Goal: Transaction & Acquisition: Purchase product/service

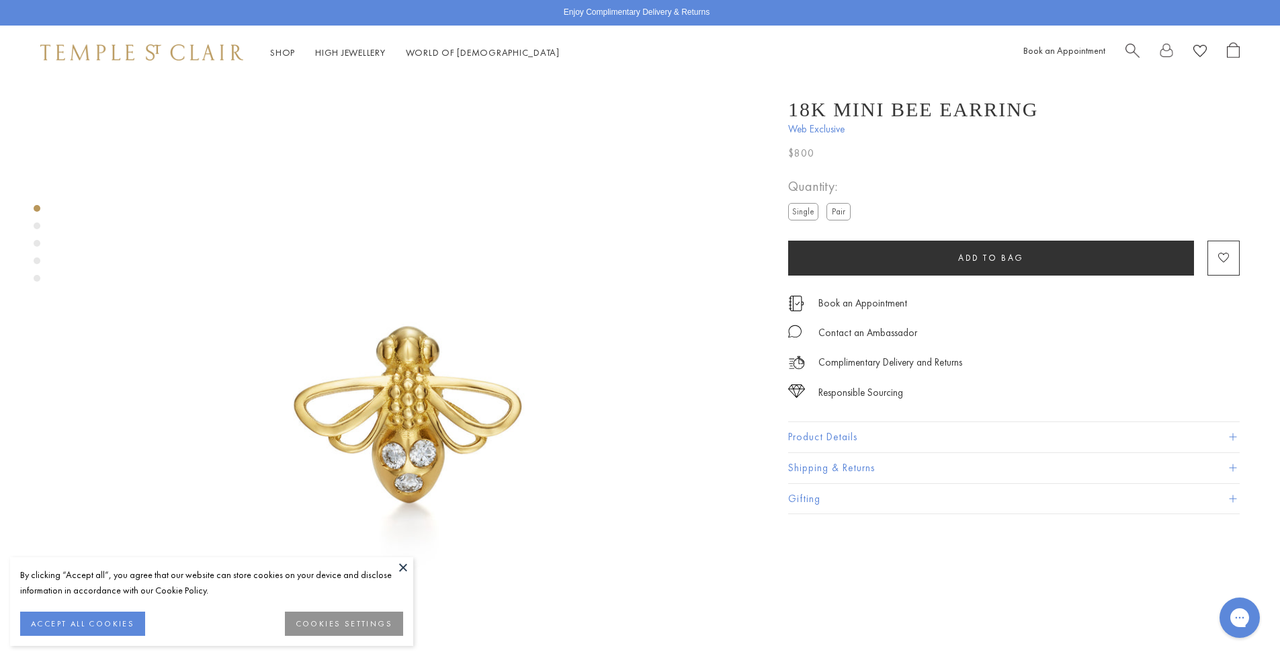
click at [401, 565] on button at bounding box center [403, 567] width 20 height 20
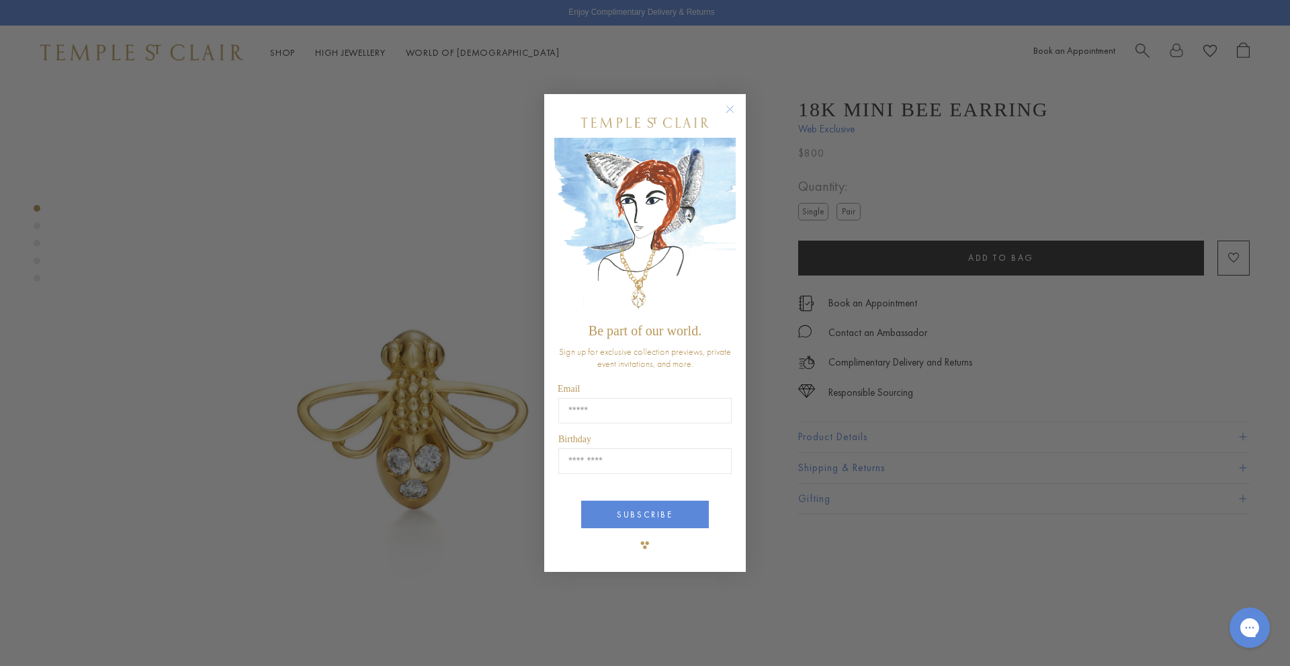
click at [735, 109] on circle "Close dialog" at bounding box center [730, 109] width 16 height 16
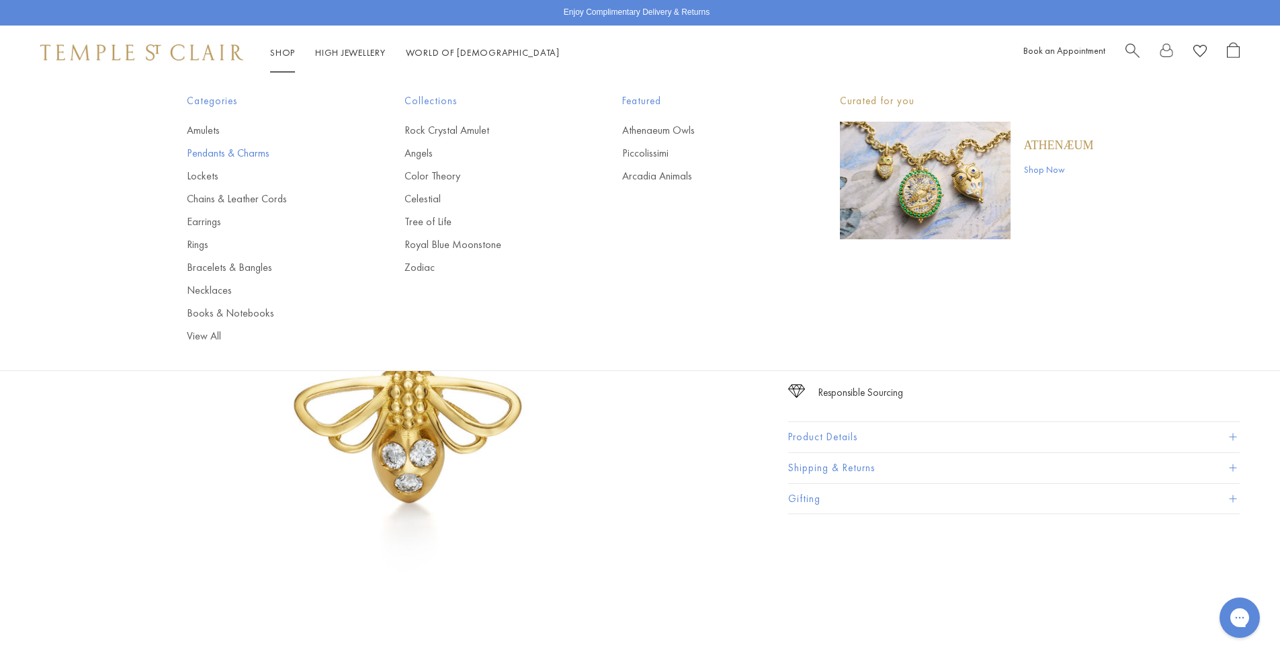
click at [231, 148] on link "Pendants & Charms" at bounding box center [269, 153] width 164 height 15
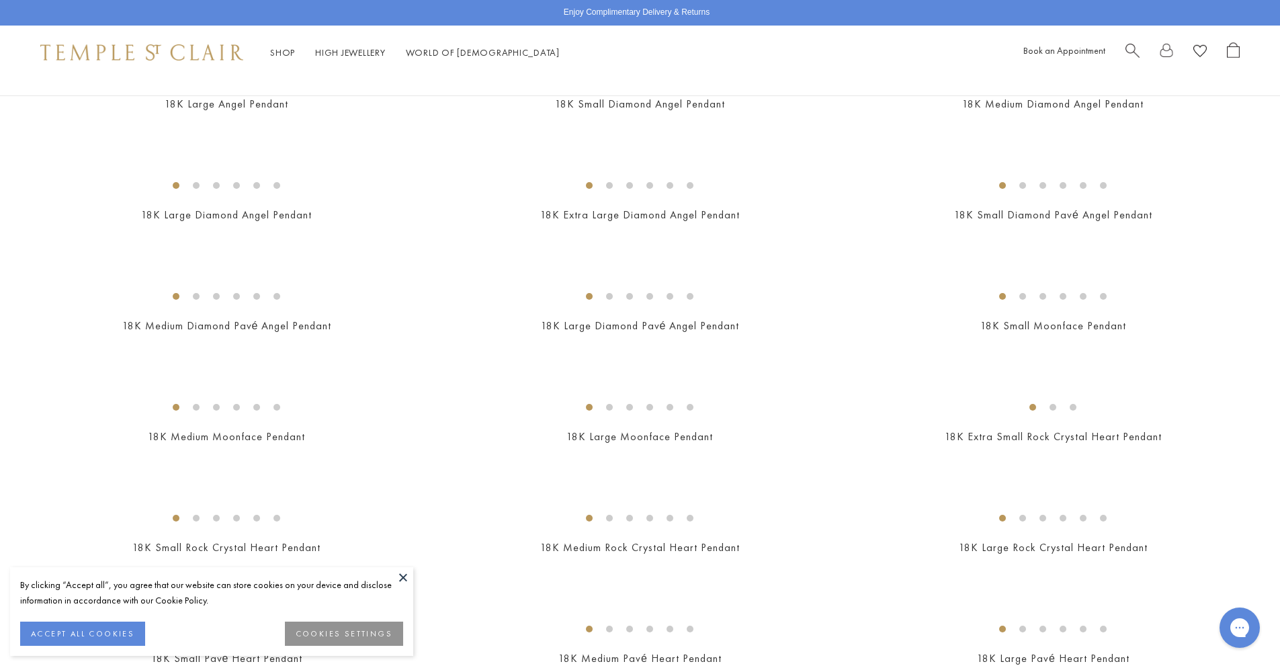
scroll to position [873, 0]
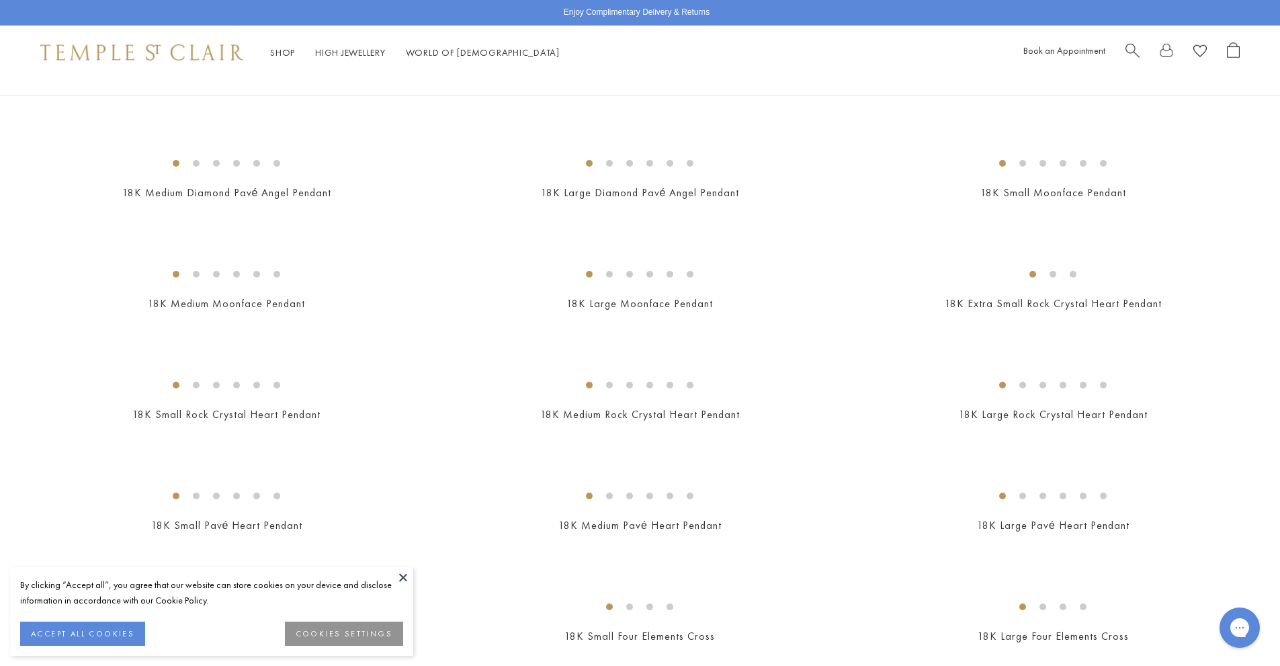
click at [402, 577] on button at bounding box center [403, 577] width 20 height 20
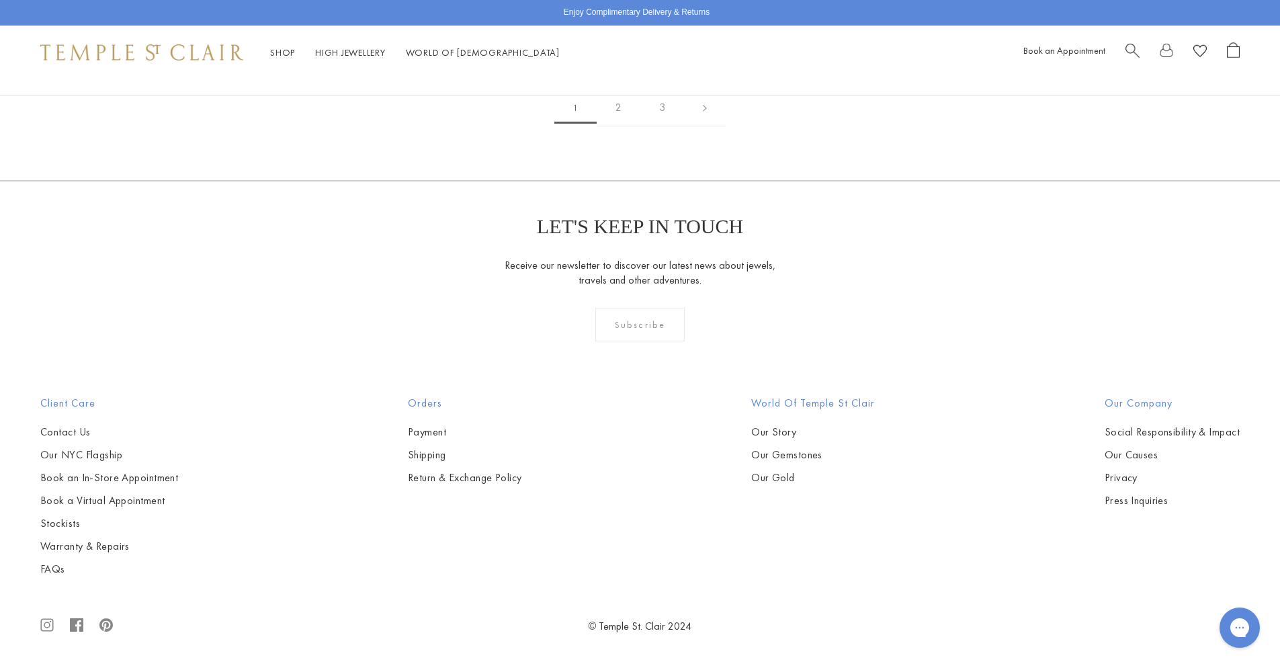
scroll to position [5779, 0]
click at [0, 0] on img at bounding box center [0, 0] width 0 height 0
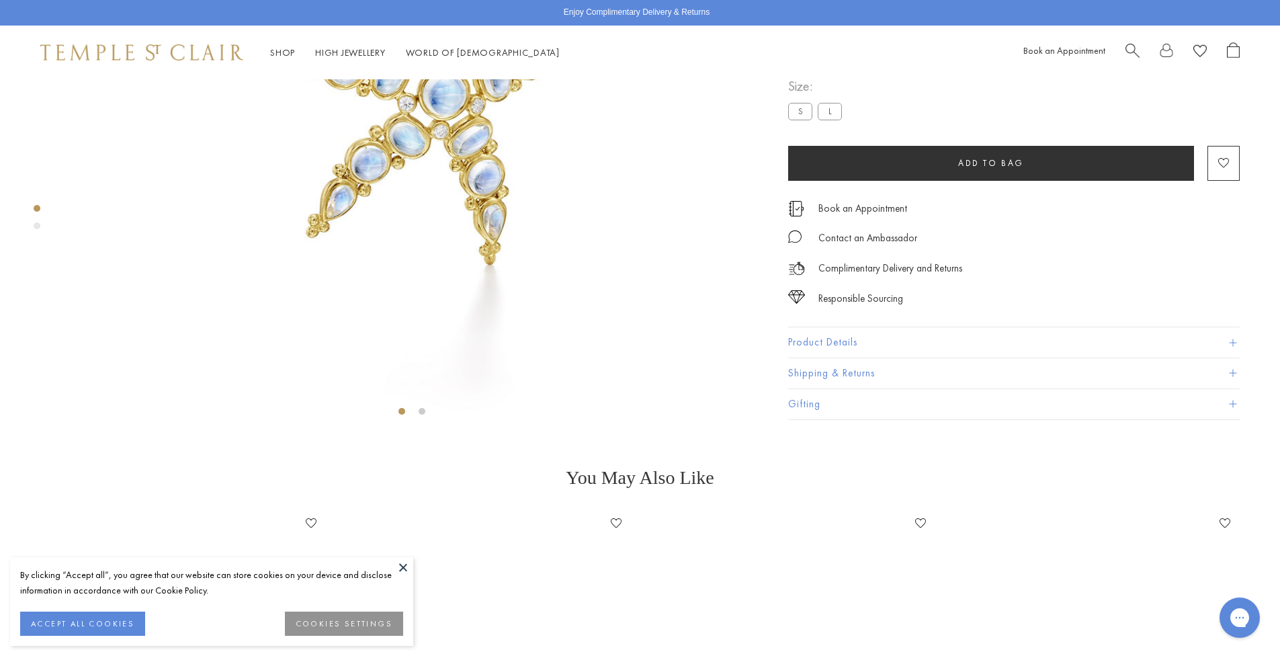
scroll to position [348, 0]
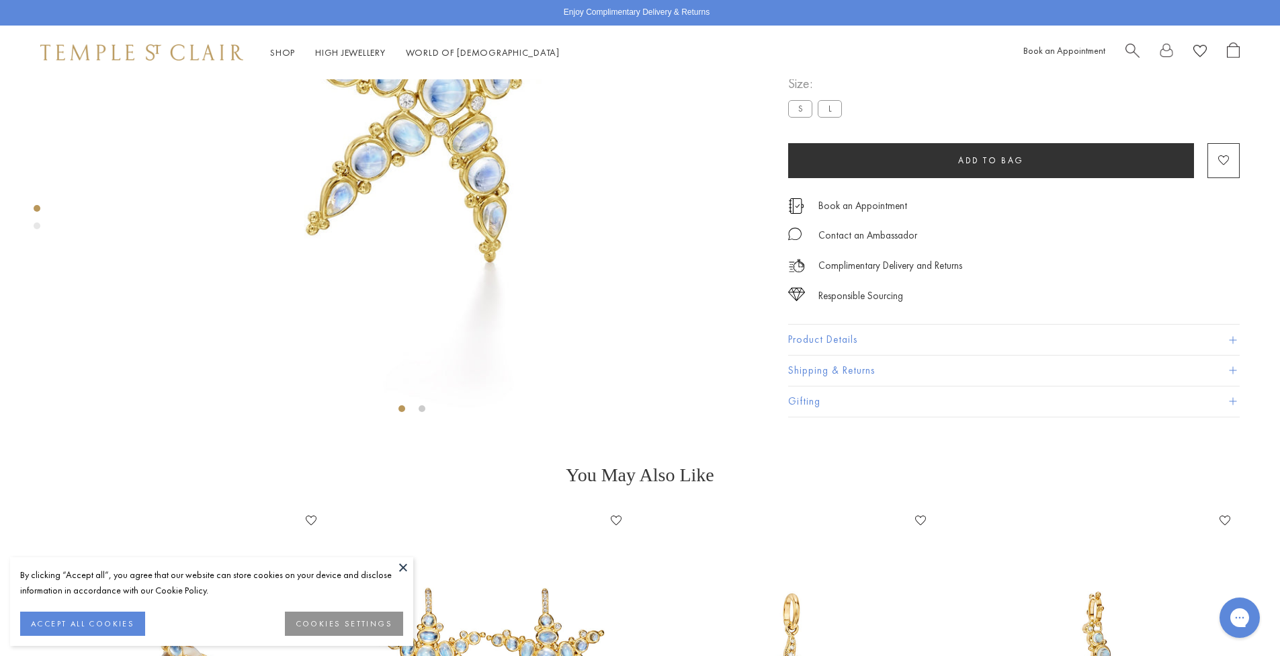
click at [344, 622] on button "COOKIES SETTINGS" at bounding box center [344, 623] width 118 height 24
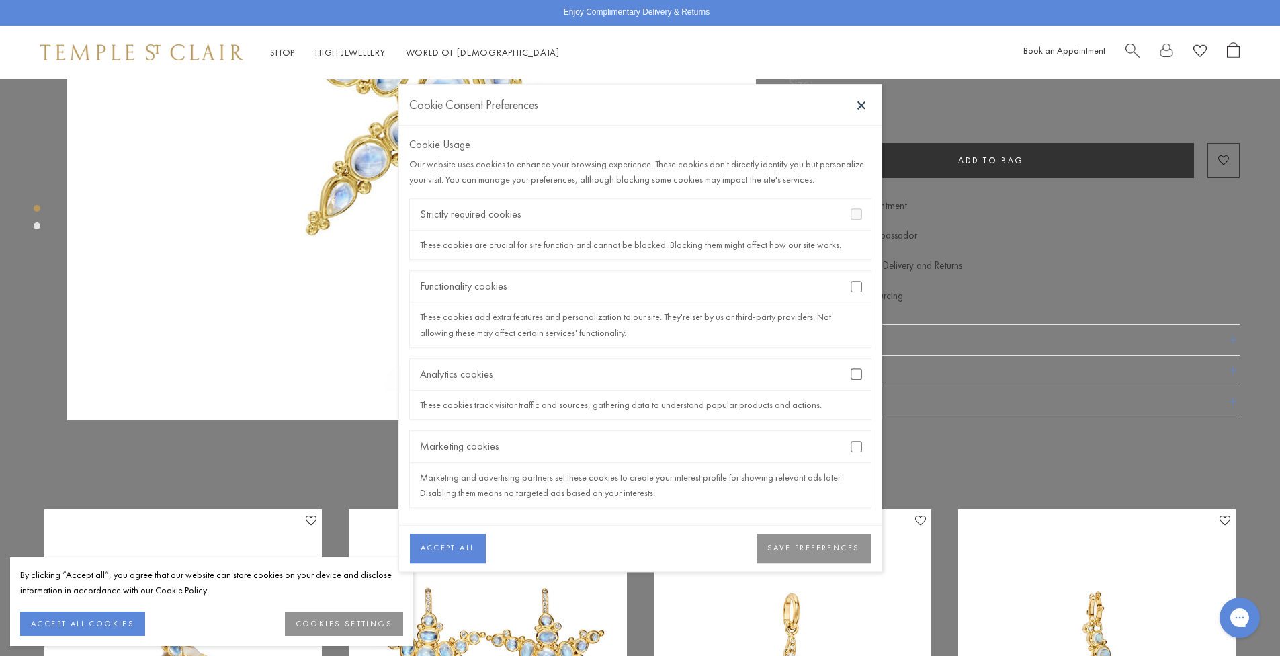
click at [831, 550] on button "SAVE PREFERENCES" at bounding box center [814, 549] width 114 height 30
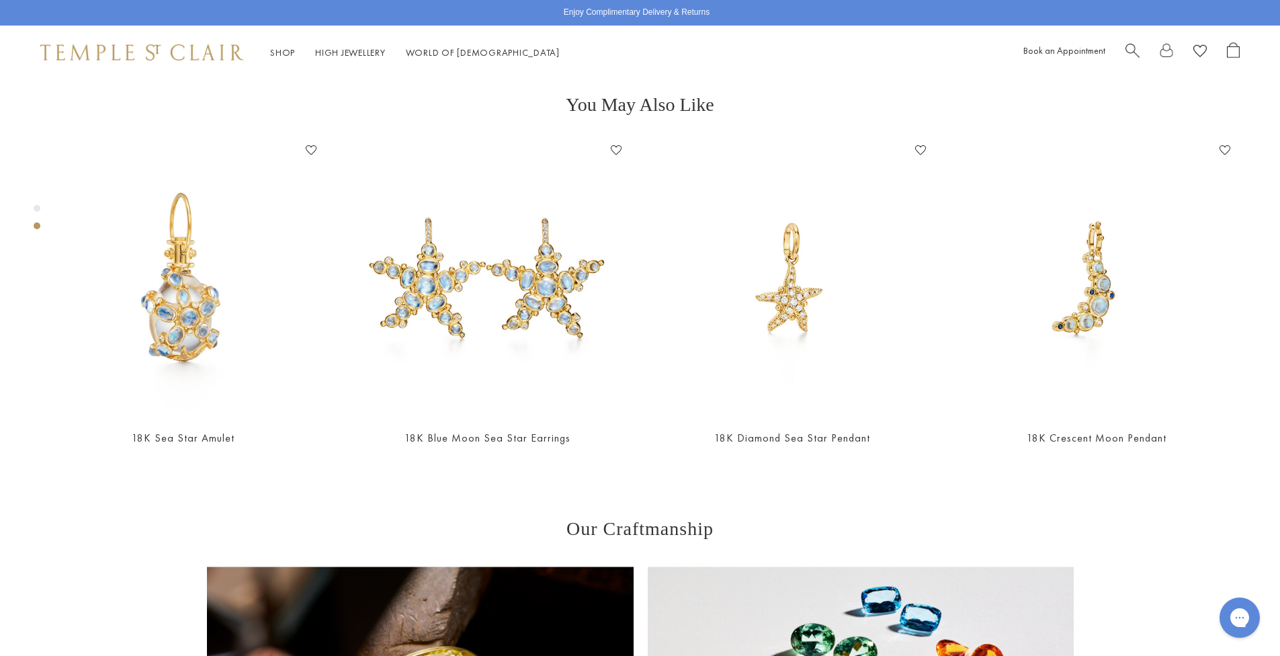
scroll to position [751, 0]
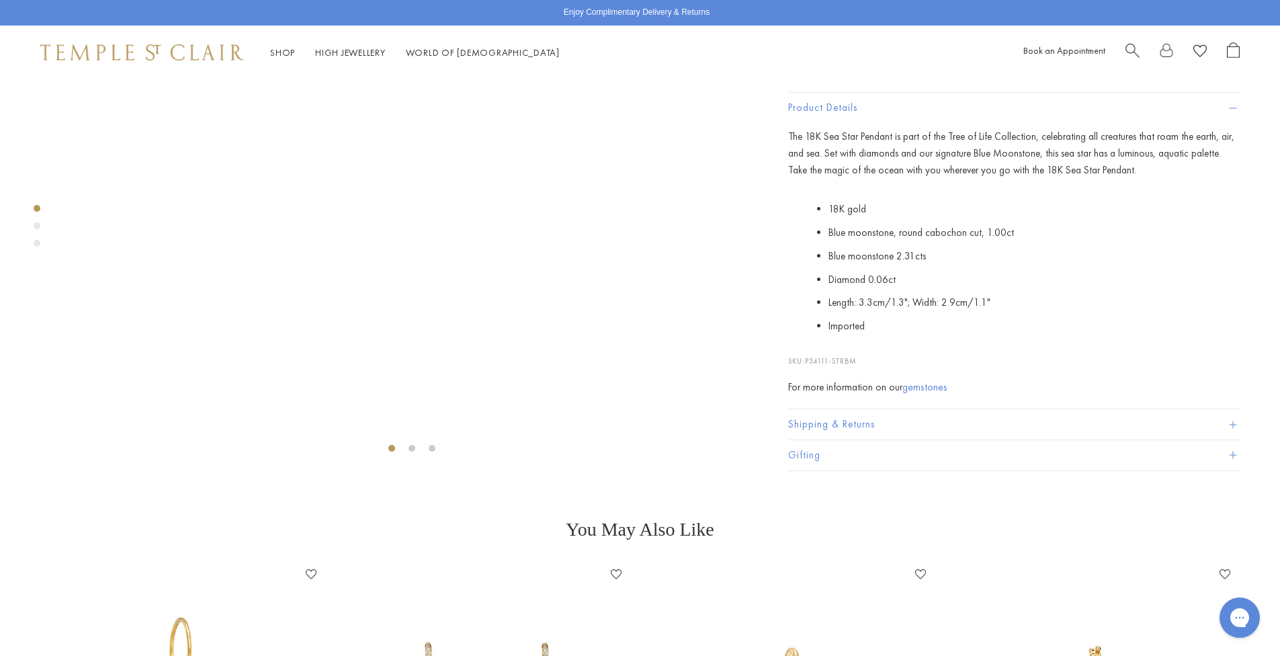
scroll to position [281, 0]
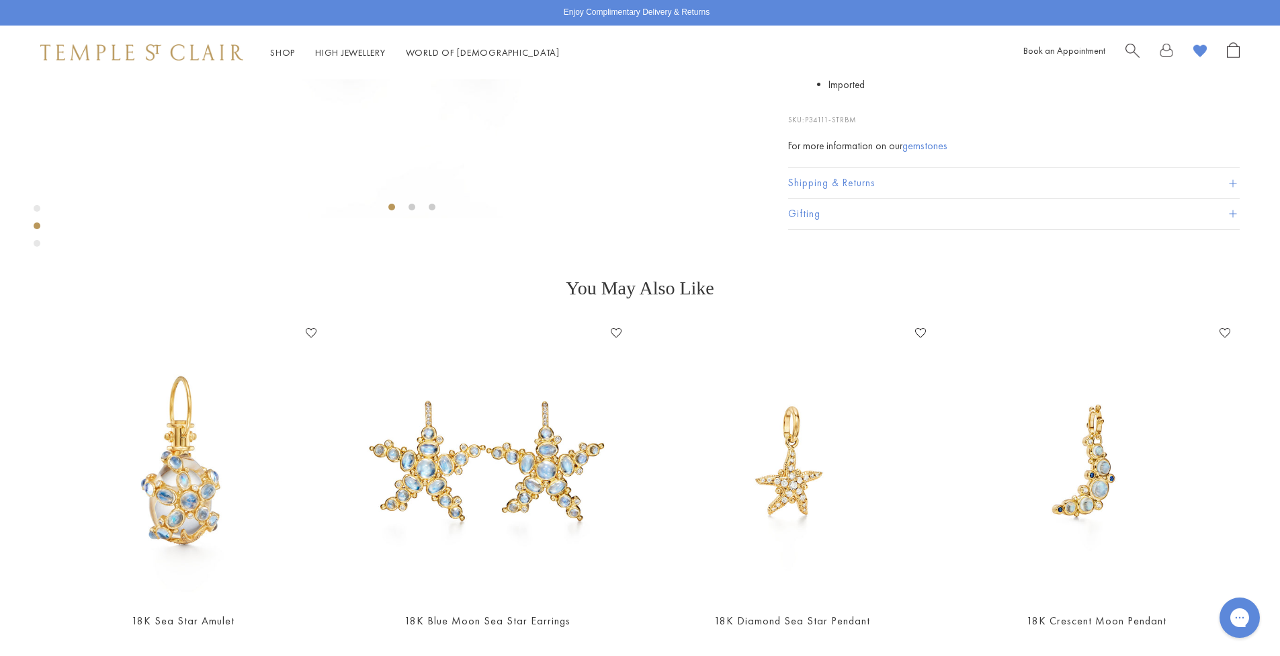
scroll to position [146, 0]
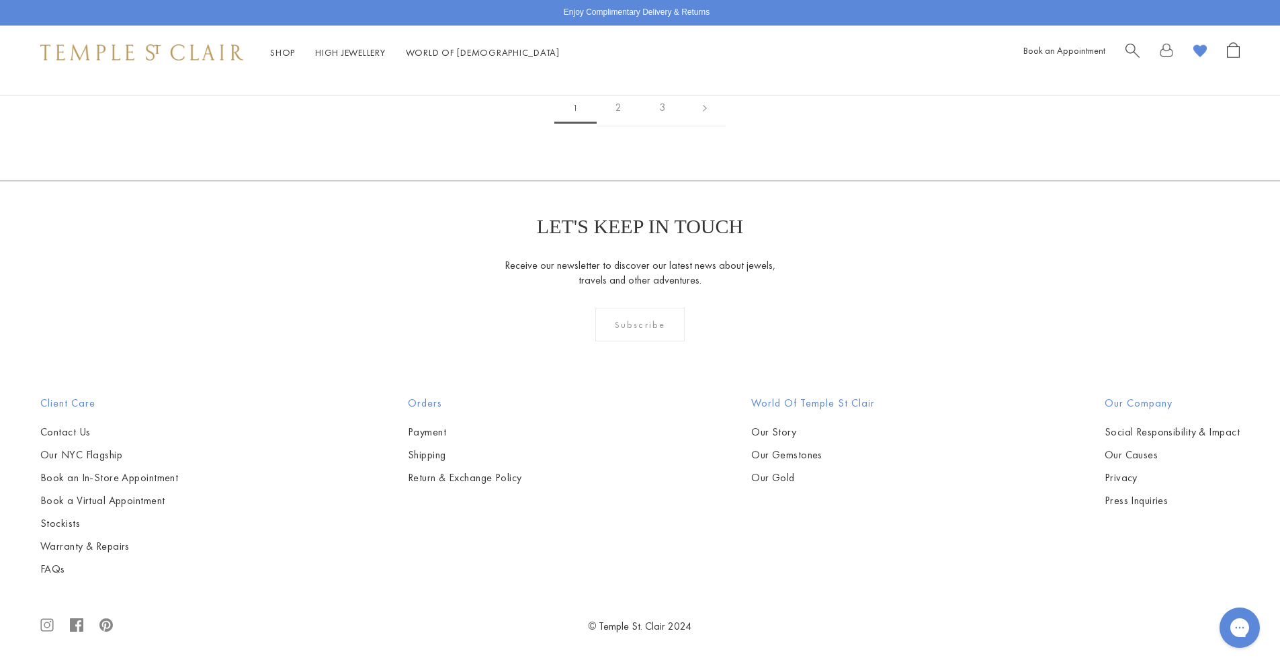
scroll to position [10482, 0]
click at [702, 126] on link at bounding box center [705, 107] width 42 height 37
click at [728, 127] on link at bounding box center [726, 108] width 42 height 37
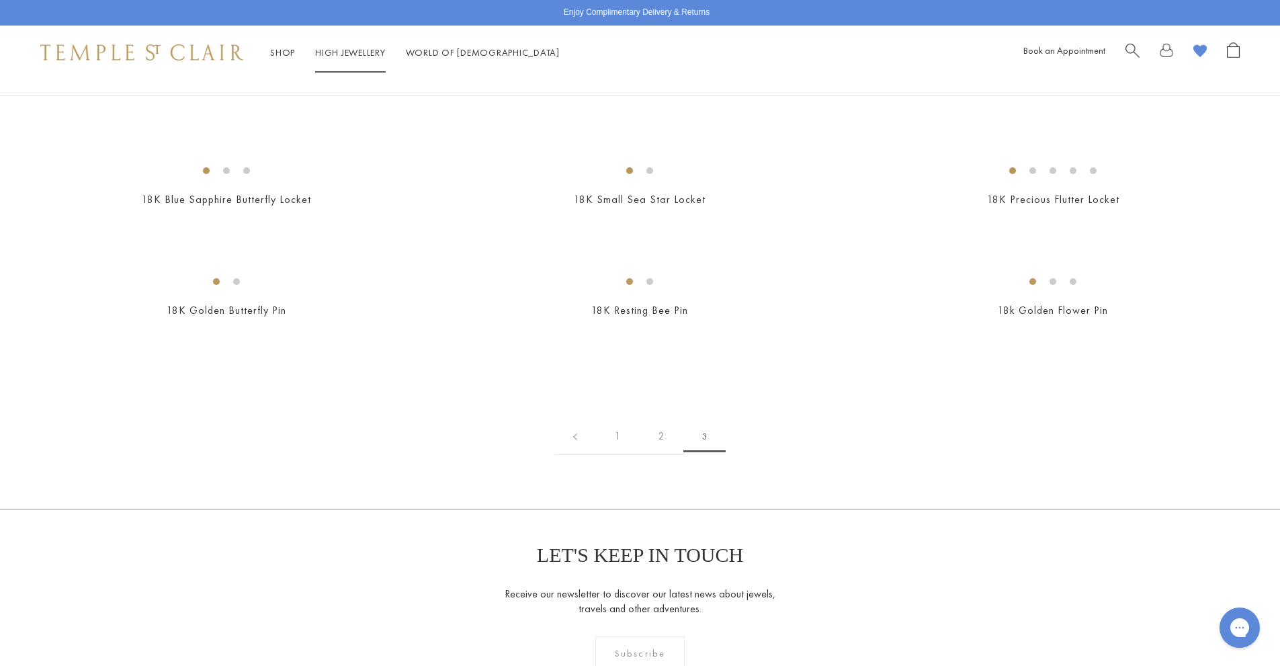
click at [357, 47] on link "High Jewellery High Jewellery" at bounding box center [350, 52] width 71 height 12
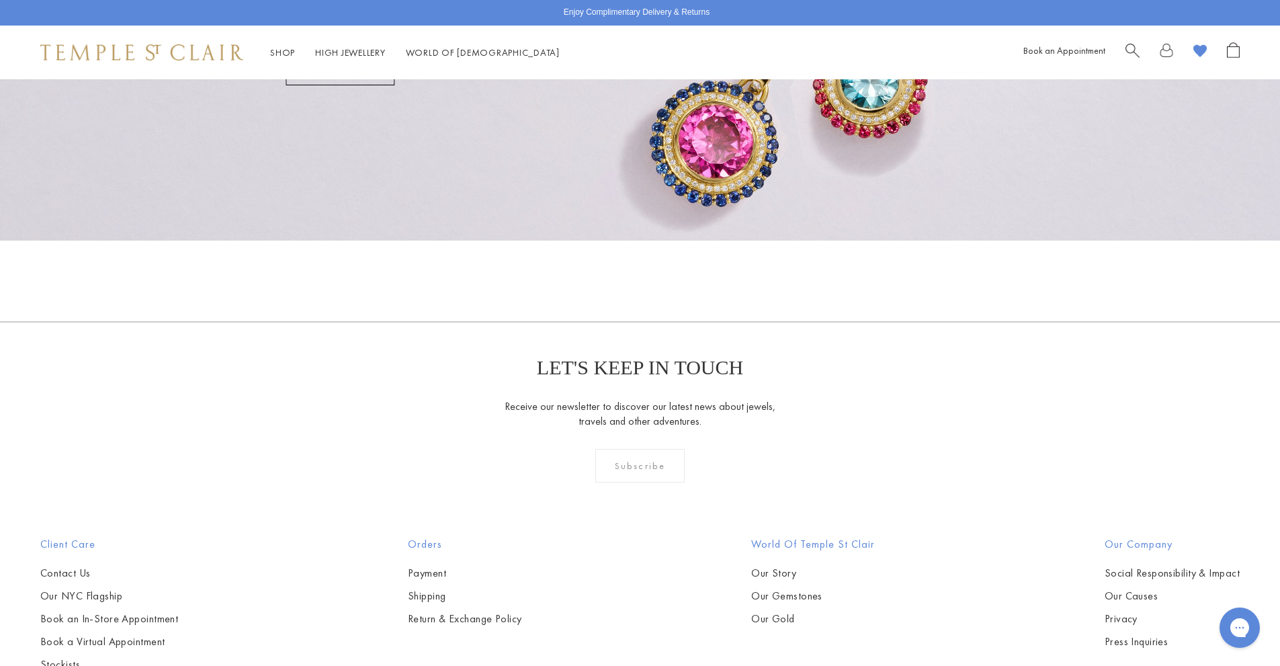
scroll to position [1008, 0]
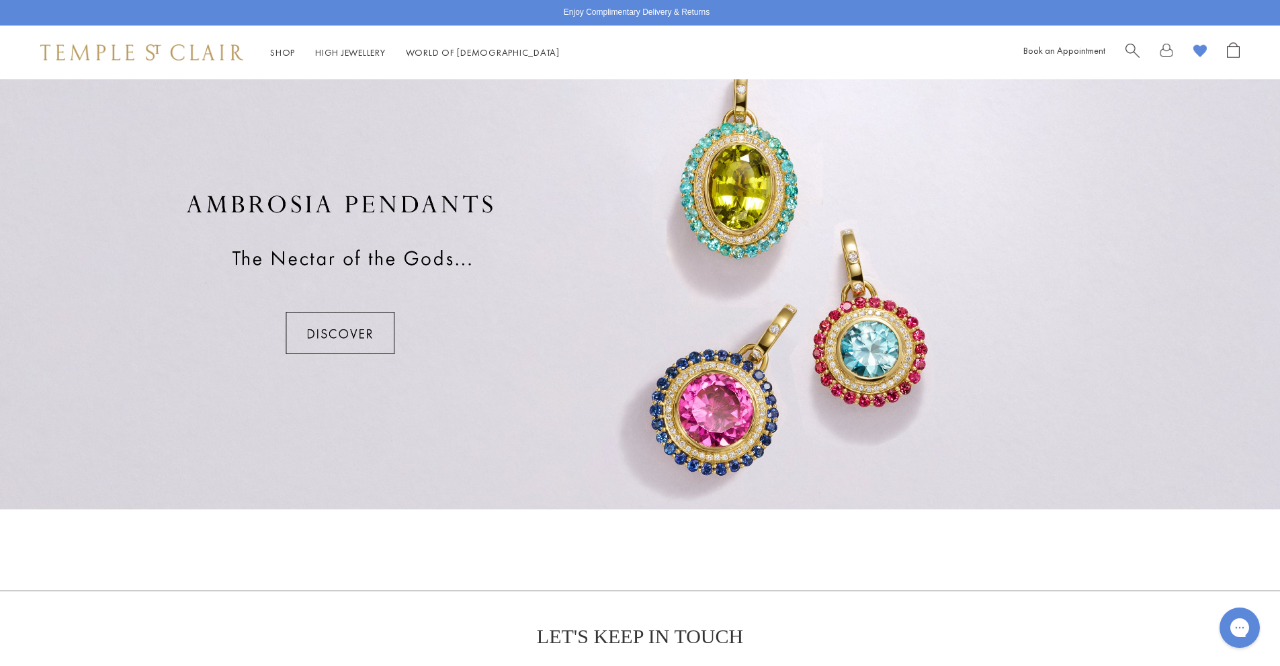
click at [349, 326] on div at bounding box center [640, 274] width 1280 height 470
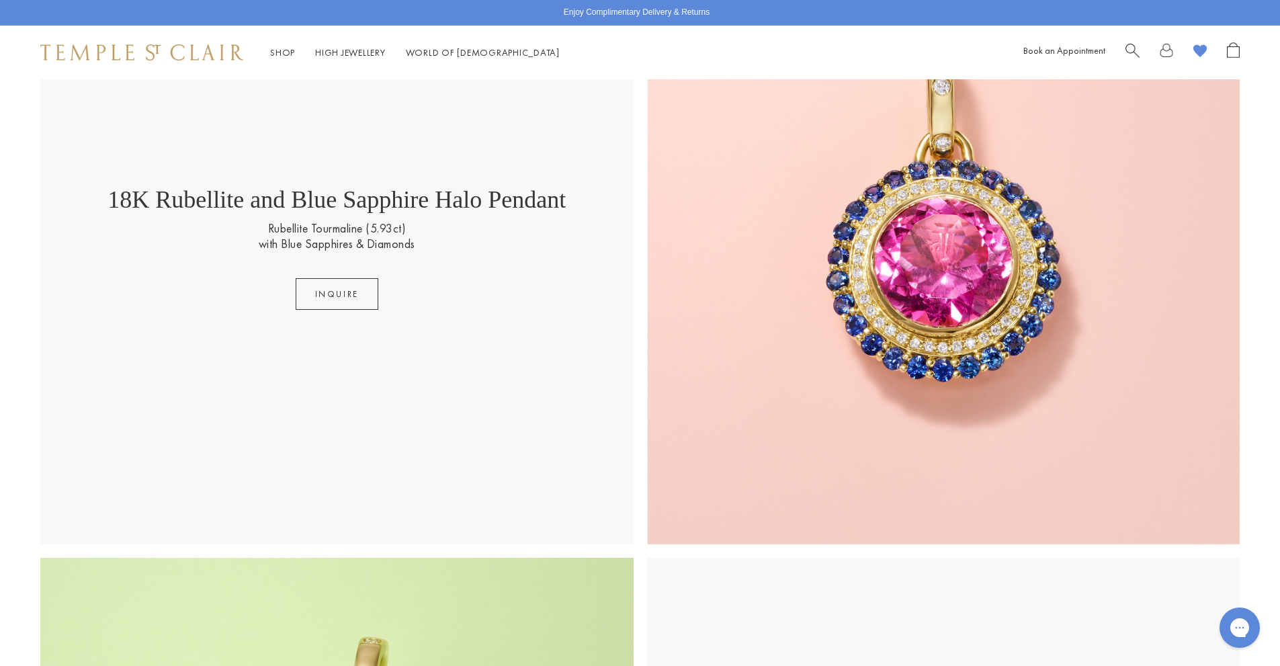
scroll to position [605, 0]
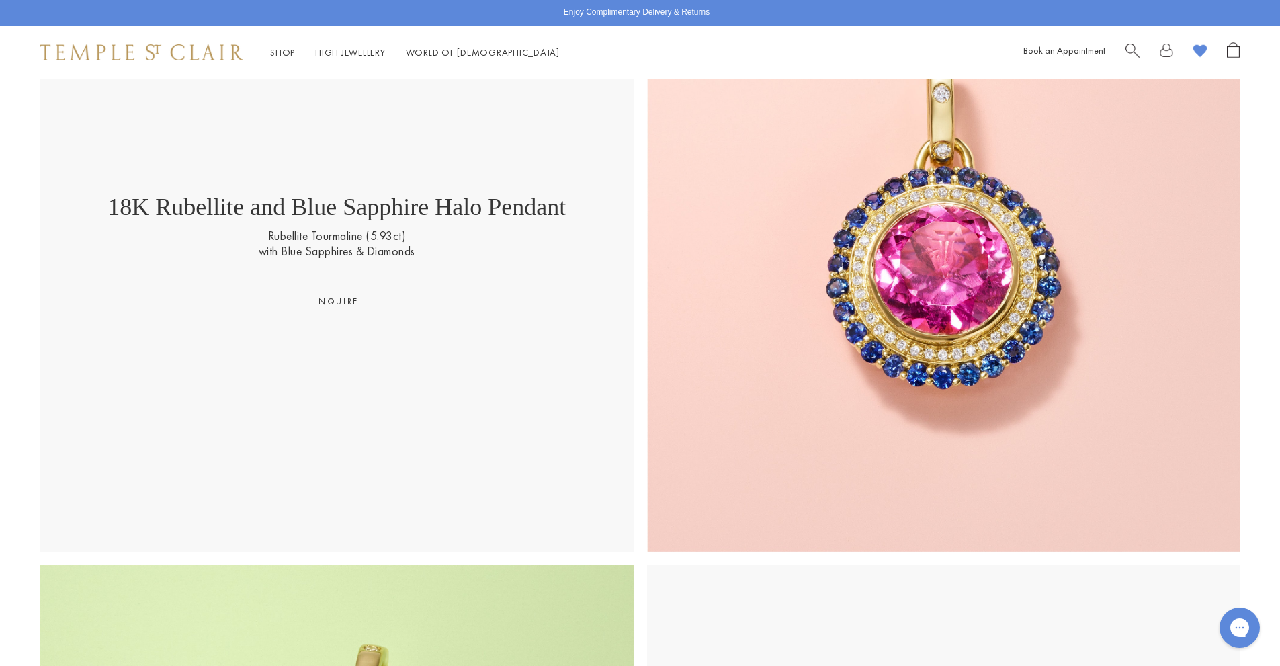
click at [925, 254] on img at bounding box center [943, 254] width 593 height 593
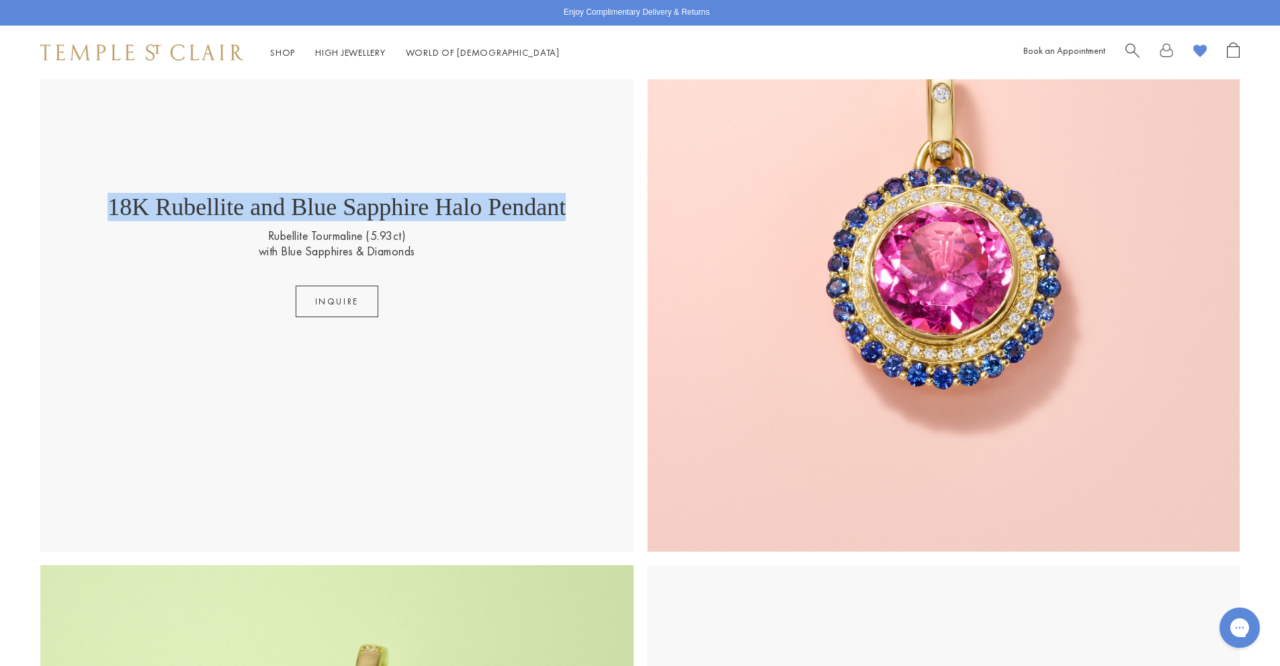
drag, startPoint x: 540, startPoint y: 206, endPoint x: 132, endPoint y: 205, distance: 407.2
click at [132, 205] on div "18K Rubellite and Blue Sapphire Halo Pendant Rubellite Tourmaline (5.93ct) with…" at bounding box center [337, 255] width 566 height 124
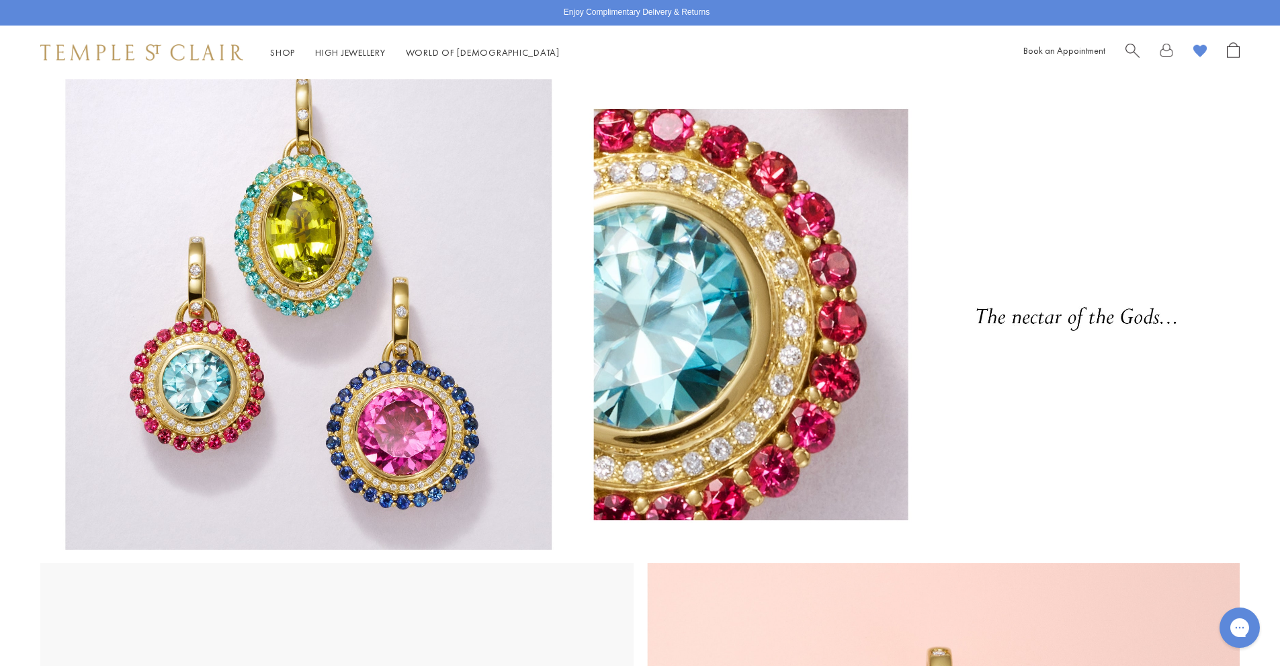
click at [1201, 49] on image at bounding box center [1199, 50] width 13 height 13
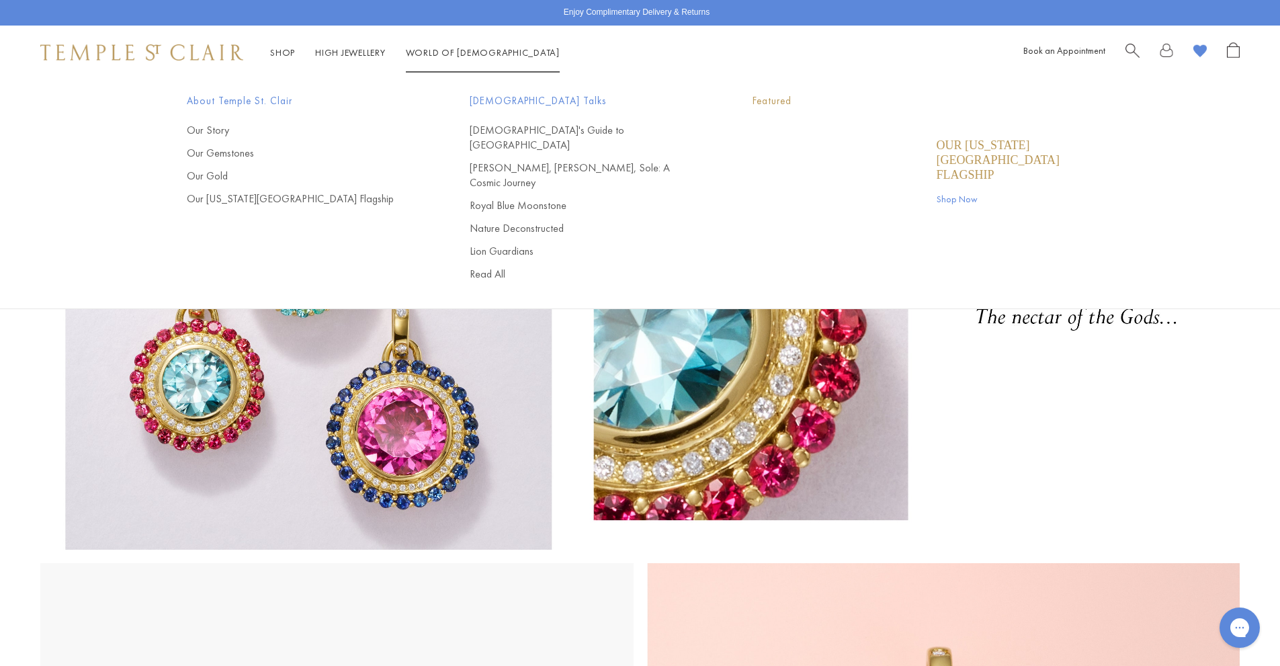
click at [454, 52] on link "World of Temple World of Temple" at bounding box center [483, 52] width 154 height 12
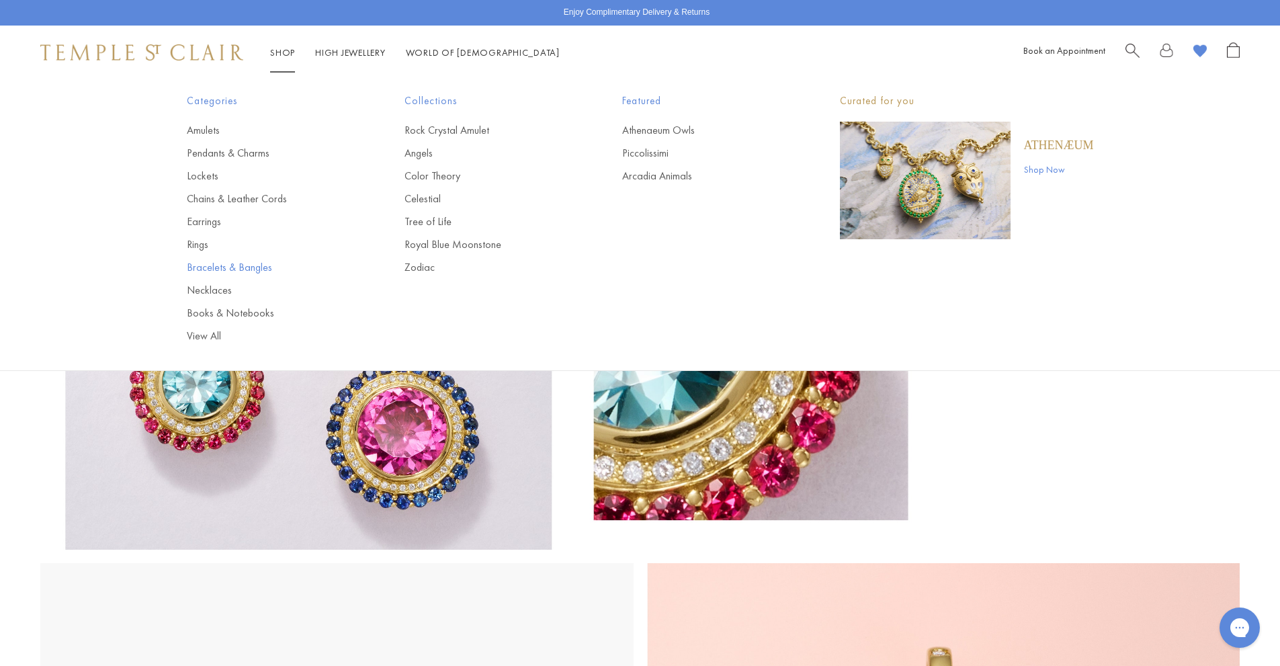
click at [245, 273] on link "Bracelets & Bangles" at bounding box center [269, 267] width 164 height 15
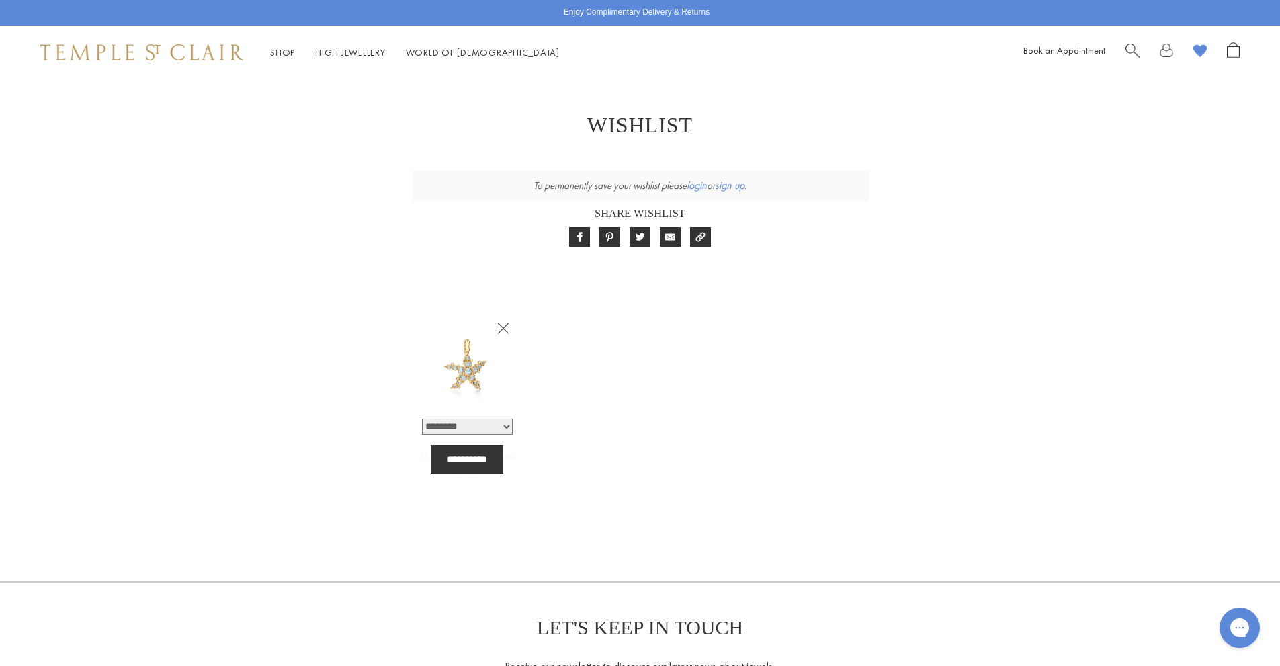
click at [470, 453] on input "**********" at bounding box center [467, 459] width 73 height 29
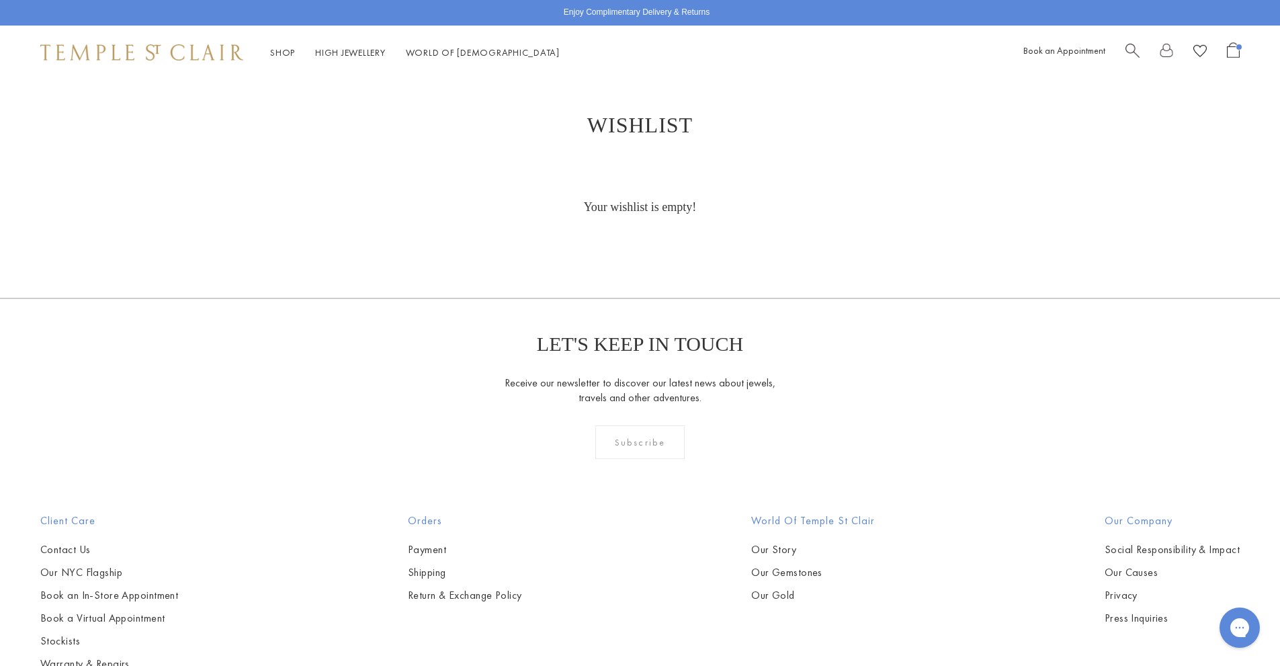
click at [1230, 48] on span "Open Shopping Bag" at bounding box center [1233, 49] width 13 height 15
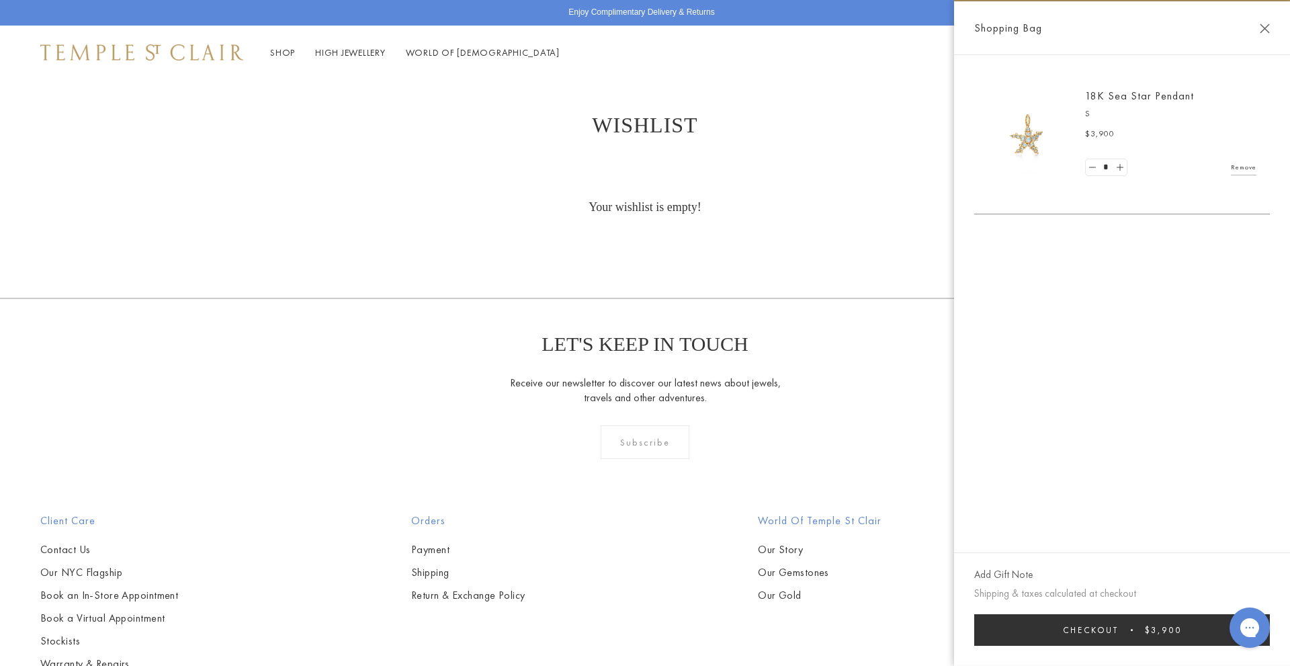
click at [1106, 632] on span "Checkout" at bounding box center [1091, 629] width 56 height 11
